Goal: Understand process/instructions: Learn how to perform a task or action

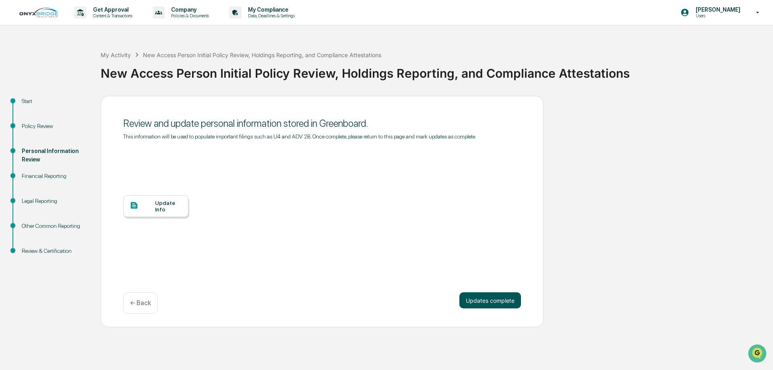
click at [495, 303] on button "Updates complete" at bounding box center [491, 300] width 62 height 16
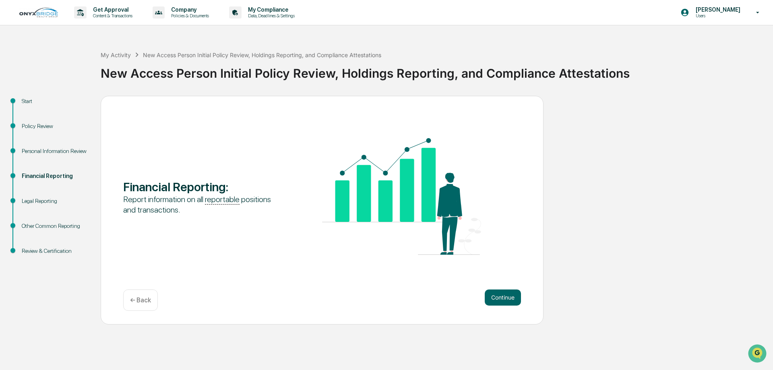
click at [37, 154] on div "Personal Information Review" at bounding box center [55, 151] width 66 height 8
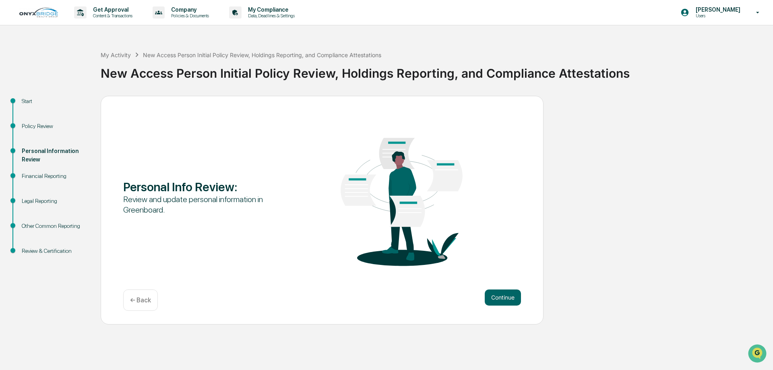
click at [37, 169] on div "Personal Information Review" at bounding box center [54, 160] width 79 height 25
click at [34, 175] on div "Financial Reporting" at bounding box center [55, 176] width 66 height 8
click at [33, 177] on div "Financial Reporting" at bounding box center [55, 176] width 66 height 8
click at [498, 297] on button "Continue" at bounding box center [503, 298] width 36 height 16
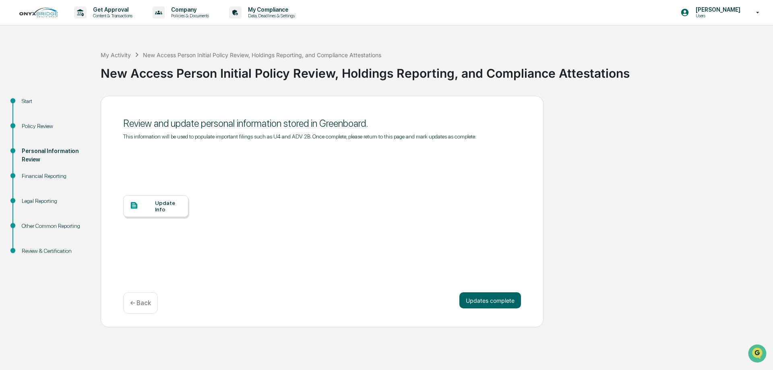
click at [25, 203] on div "Legal Reporting" at bounding box center [55, 201] width 66 height 8
click at [35, 125] on div "Policy Review" at bounding box center [55, 126] width 66 height 8
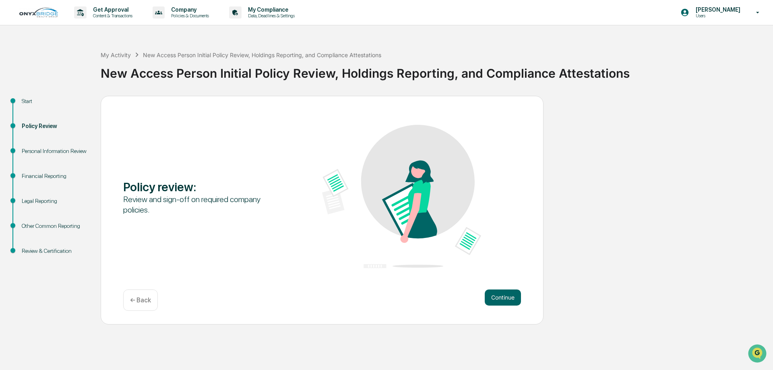
click at [23, 102] on div "Start" at bounding box center [55, 101] width 66 height 8
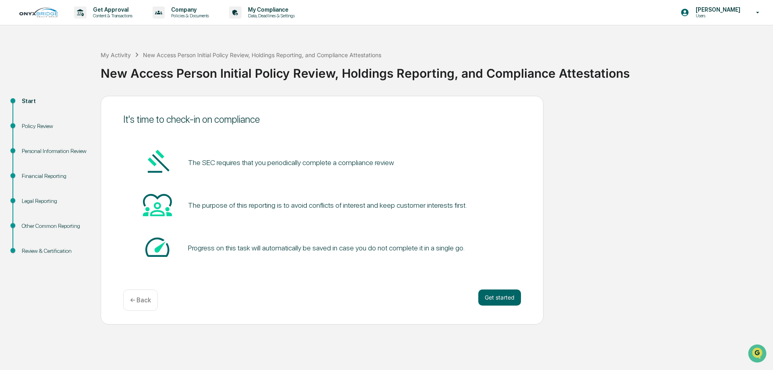
click at [30, 125] on div "Policy Review" at bounding box center [55, 126] width 66 height 8
drag, startPoint x: 29, startPoint y: 152, endPoint x: 73, endPoint y: 137, distance: 46.8
click at [29, 153] on div "Personal Information Review" at bounding box center [55, 151] width 66 height 8
